Goal: Information Seeking & Learning: Check status

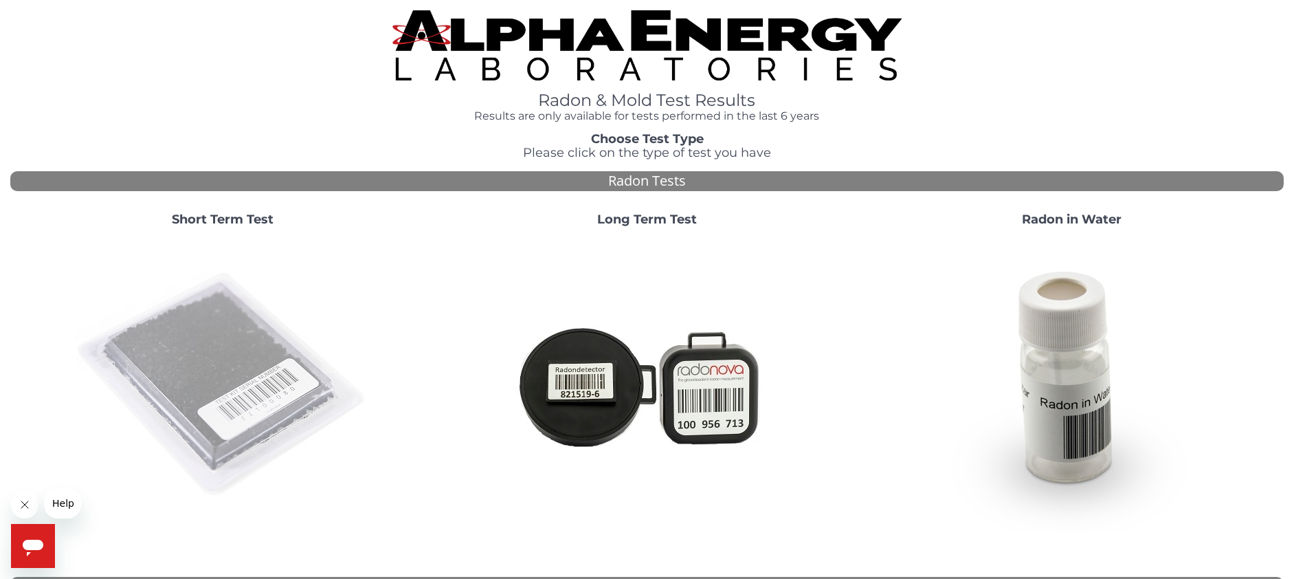
click at [256, 357] on img at bounding box center [222, 384] width 295 height 295
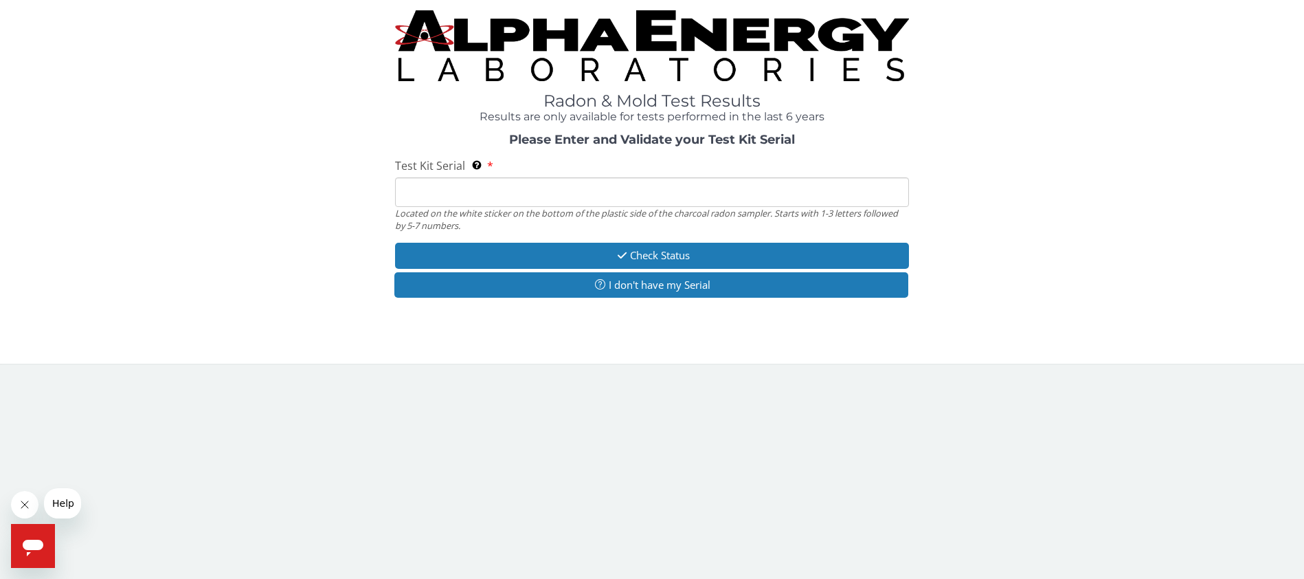
paste input "RA172666."
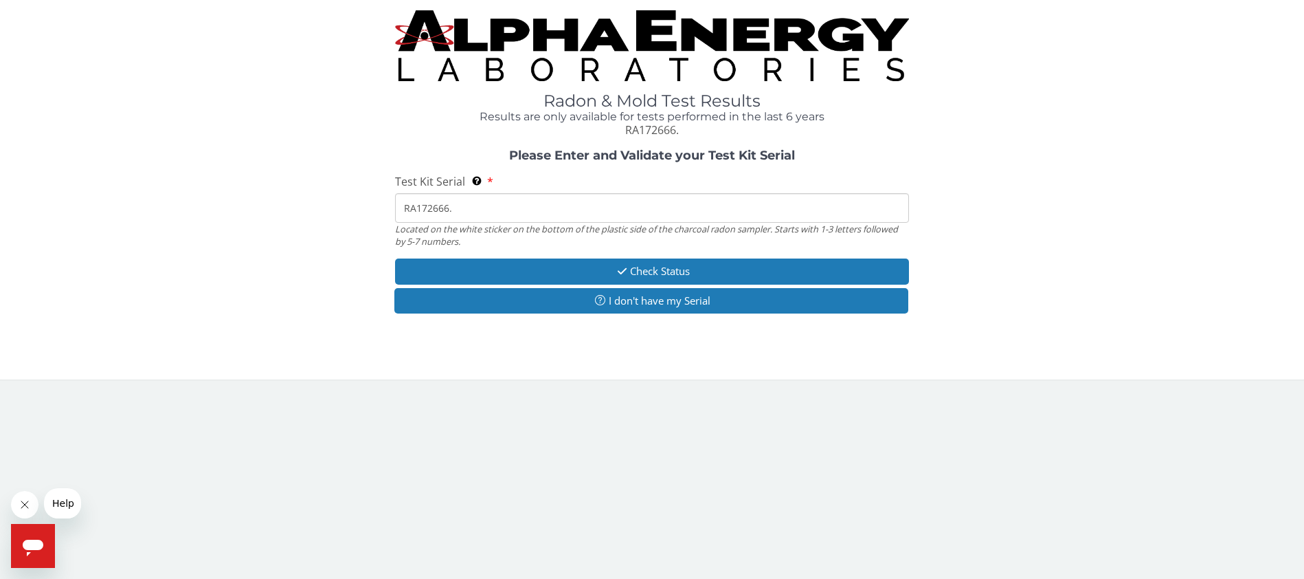
type input "RA172666."
click at [694, 254] on div "Please Enter and Validate your Test Kit Serial Test Kit Serial Located on the w…" at bounding box center [652, 233] width 1284 height 168
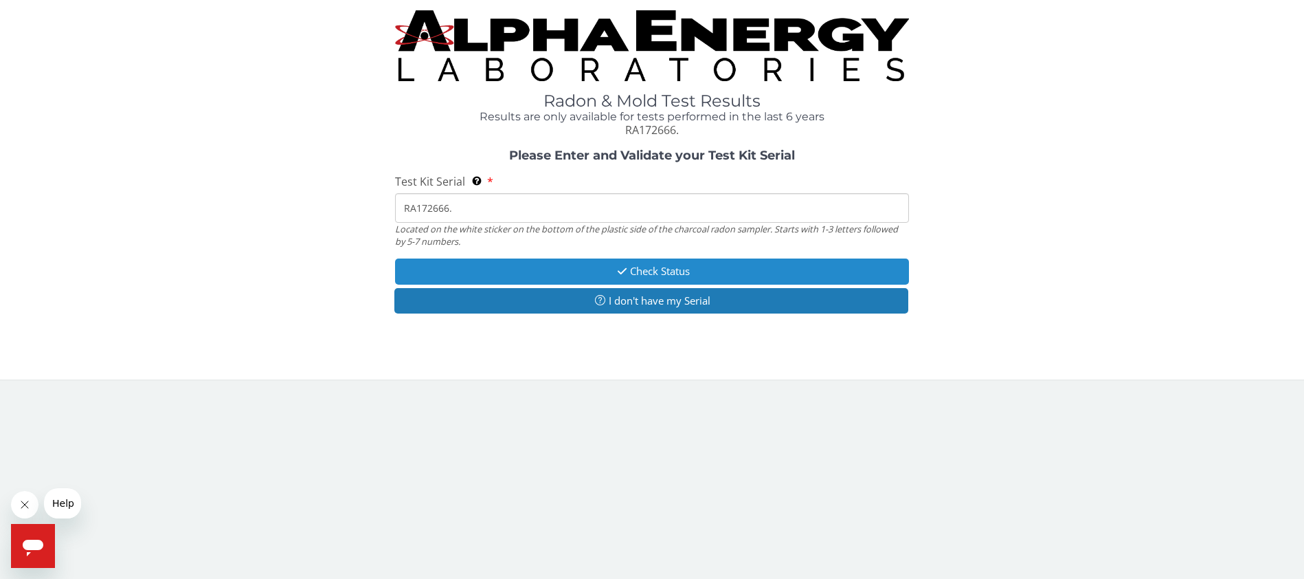
click at [692, 263] on button "Check Status" at bounding box center [651, 270] width 513 height 25
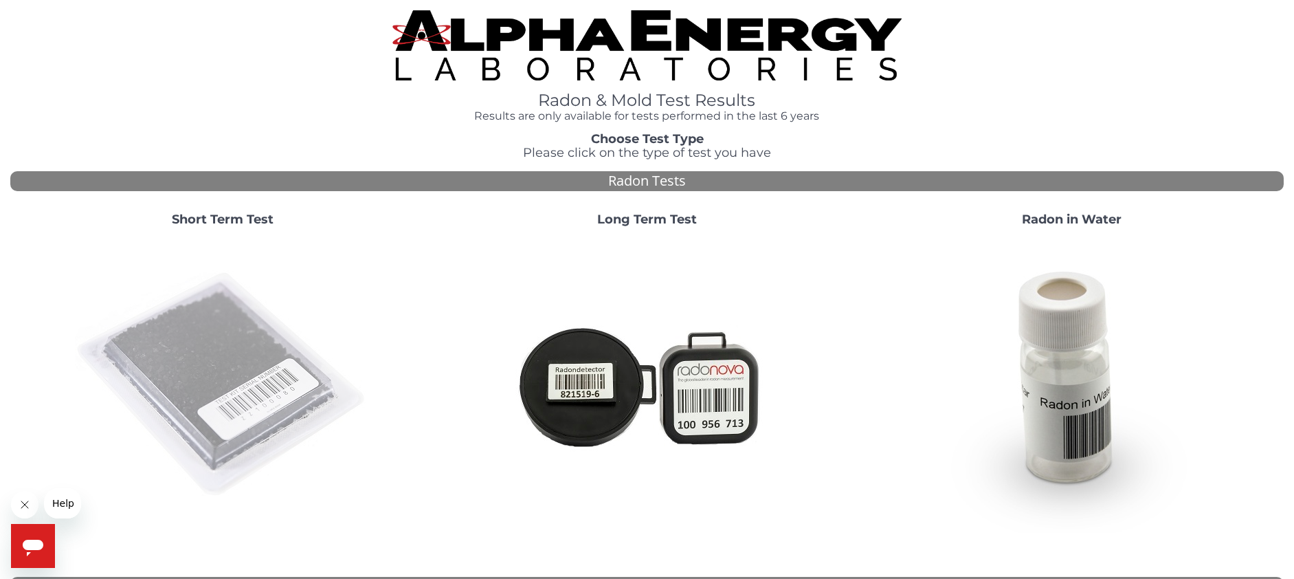
click at [270, 324] on img at bounding box center [222, 384] width 295 height 295
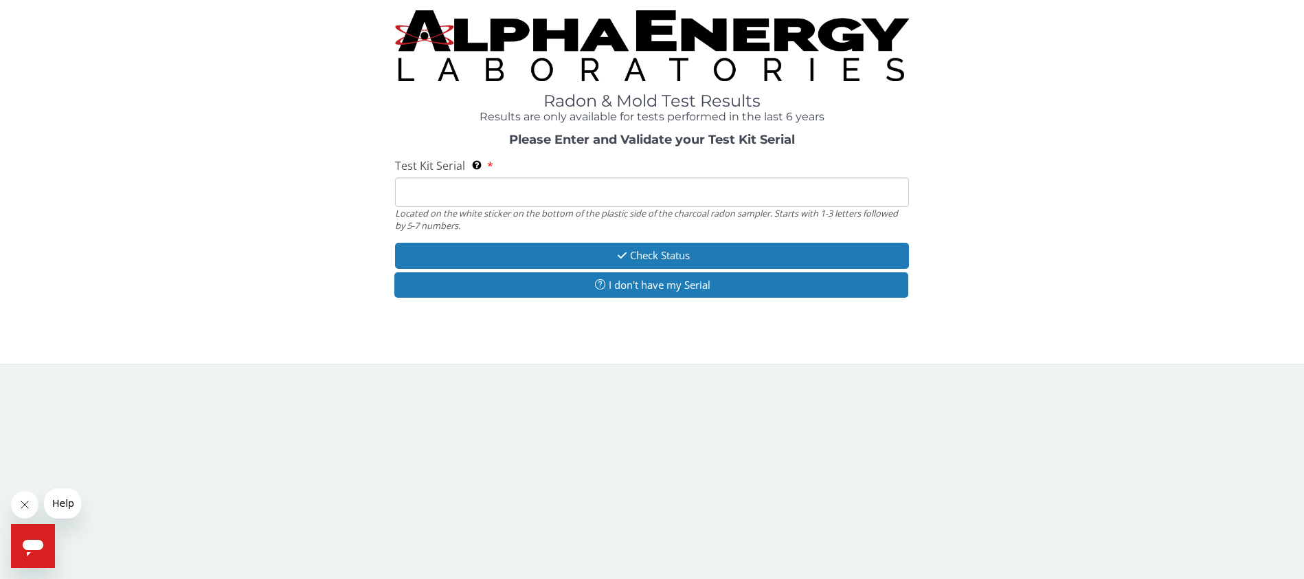
paste input "RA172666."
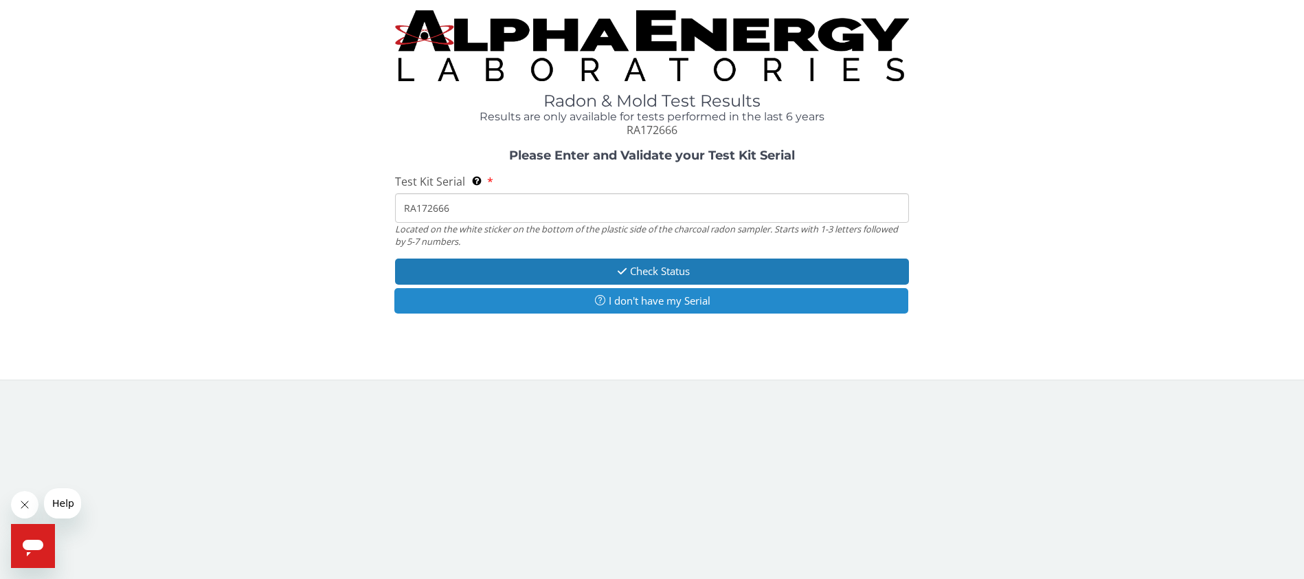
type input "RA172666"
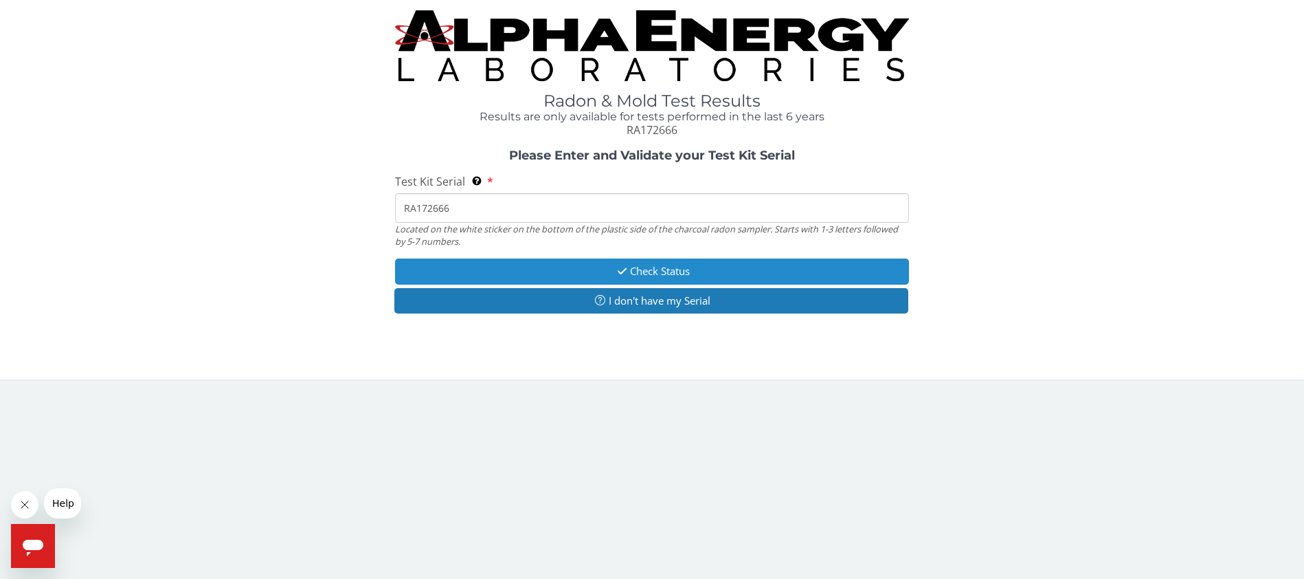
click at [665, 270] on button "Check Status" at bounding box center [651, 270] width 513 height 25
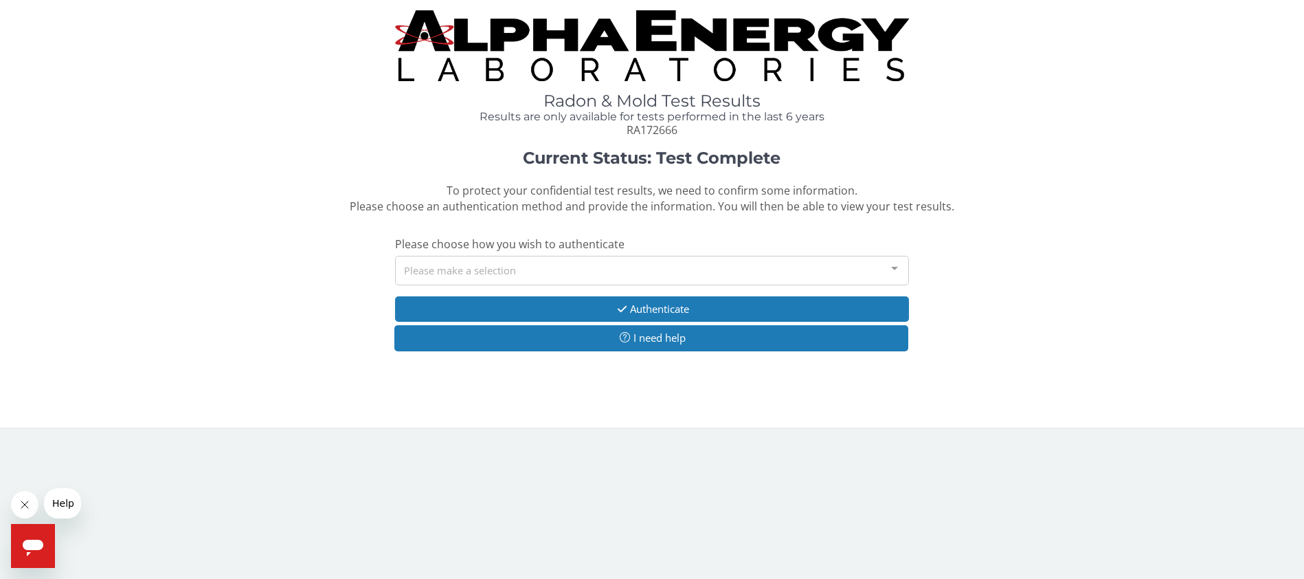
click at [898, 265] on div at bounding box center [894, 269] width 27 height 26
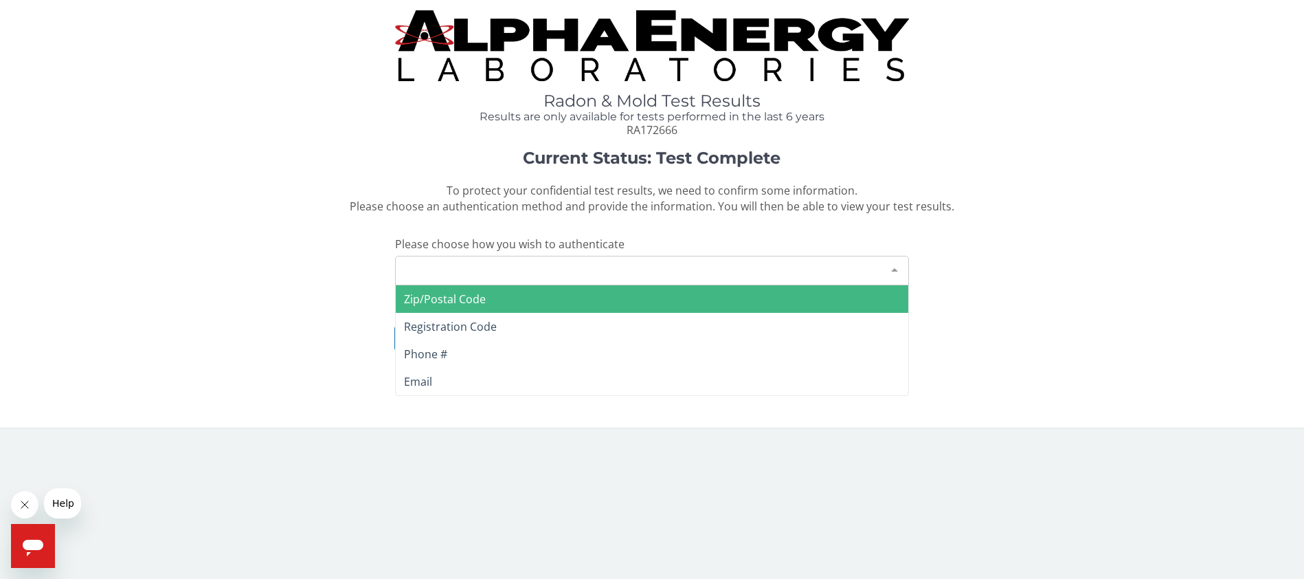
click at [466, 298] on span "Zip/Postal Code" at bounding box center [445, 298] width 82 height 15
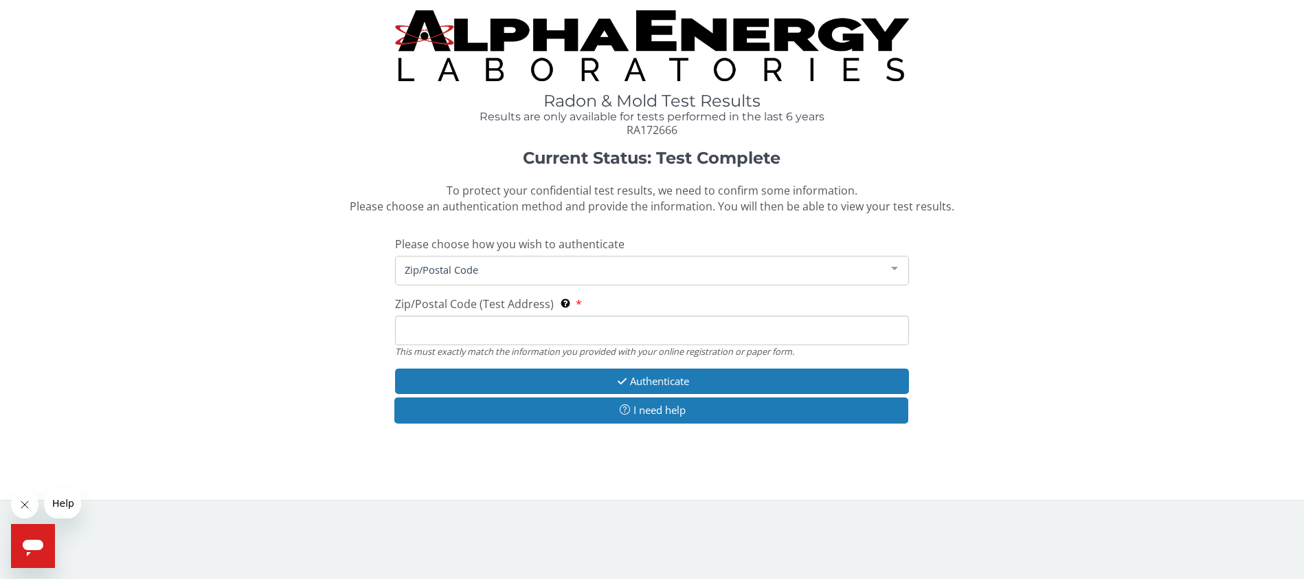
click at [506, 327] on input "Zip/Postal Code (Test Address) This must exactly match the information you prov…" at bounding box center [651, 330] width 513 height 30
type input "12845"
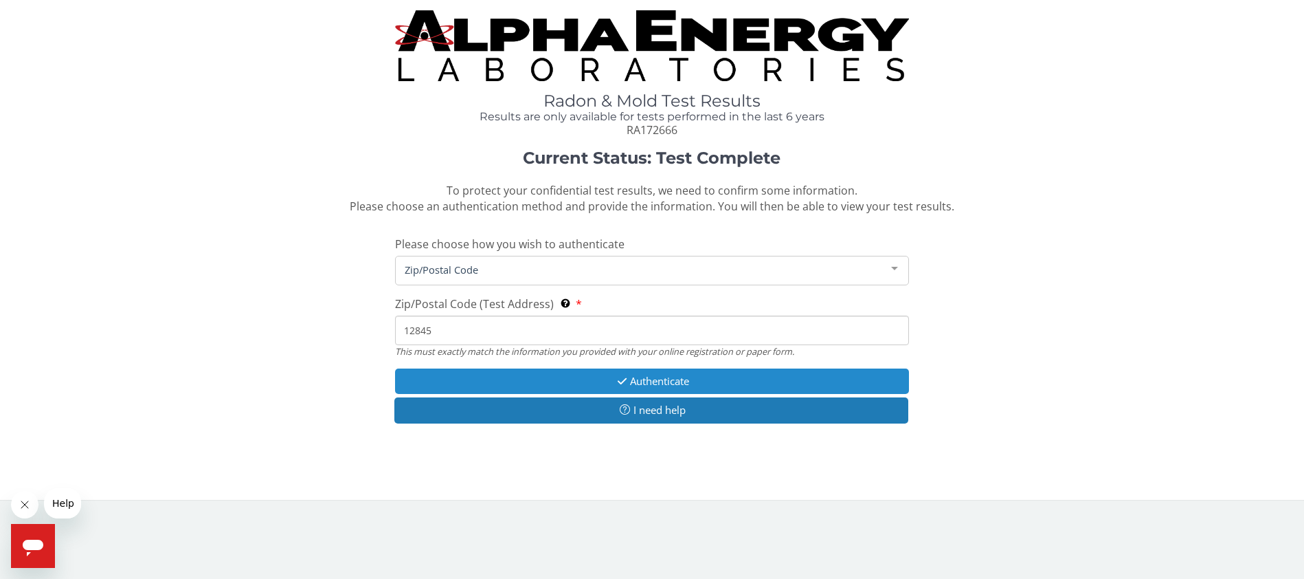
click at [651, 386] on button "Authenticate" at bounding box center [651, 380] width 513 height 25
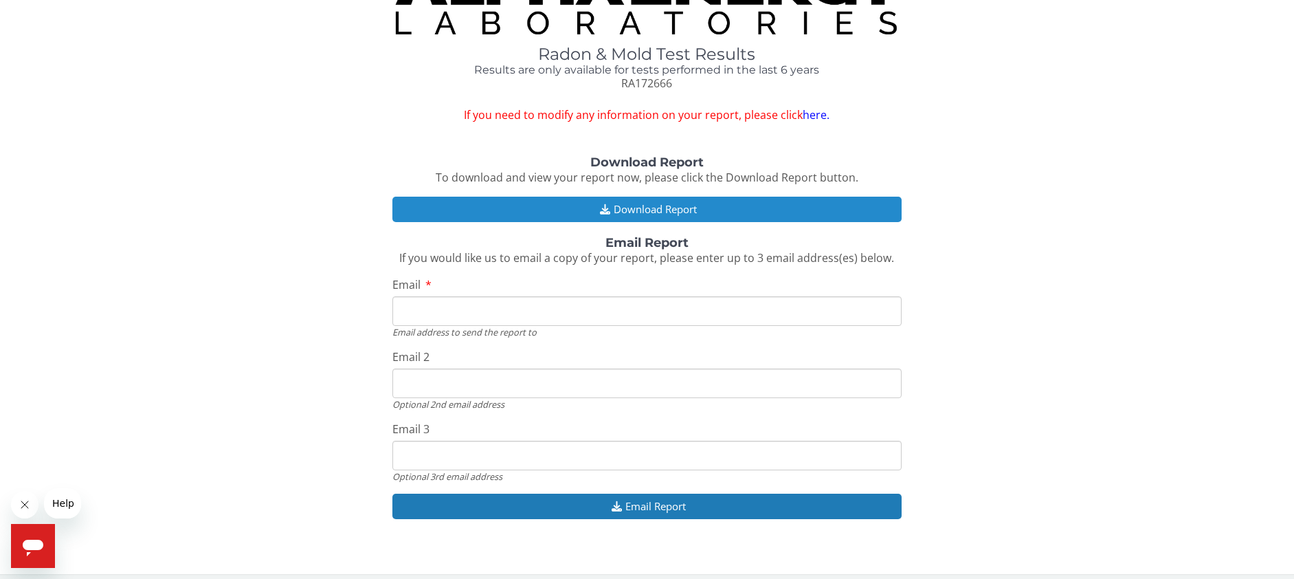
scroll to position [55, 0]
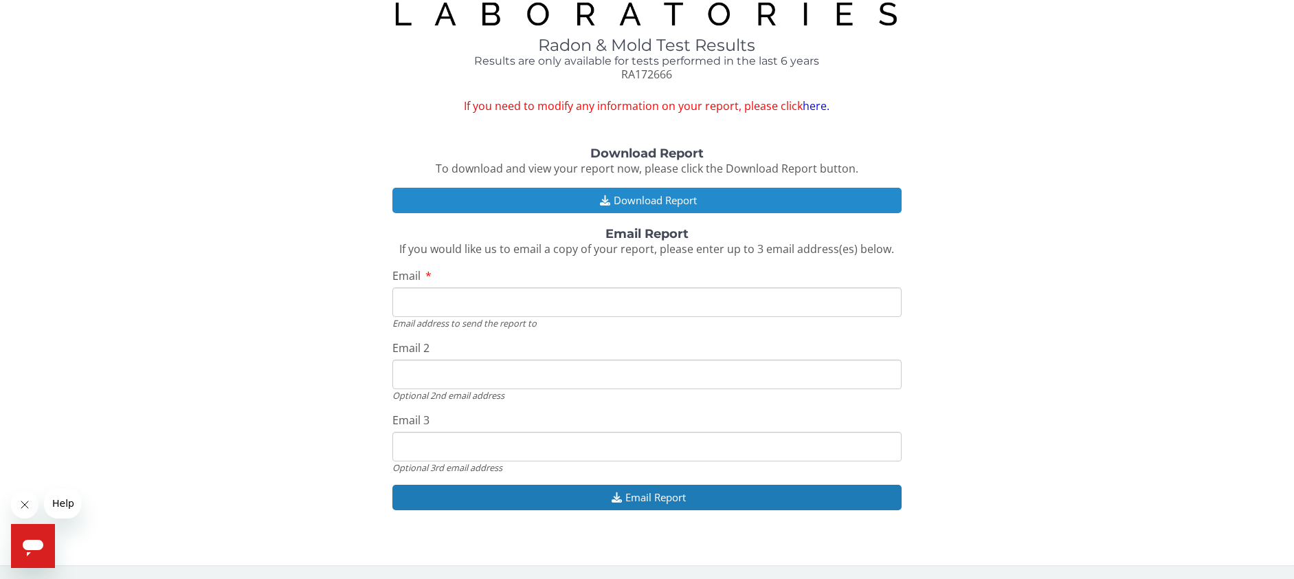
click at [632, 201] on button "Download Report" at bounding box center [646, 200] width 509 height 25
